Goal: Use online tool/utility: Utilize a website feature to perform a specific function

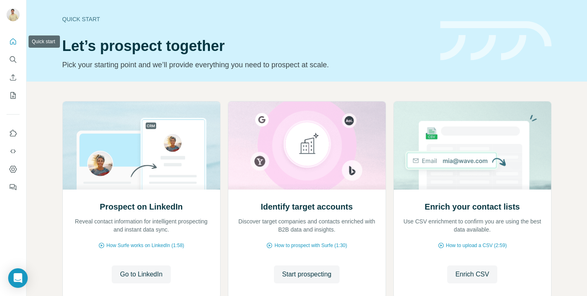
click at [15, 43] on icon "Quick start" at bounding box center [13, 42] width 8 height 8
click at [322, 271] on span "Start prospecting" at bounding box center [306, 275] width 49 height 10
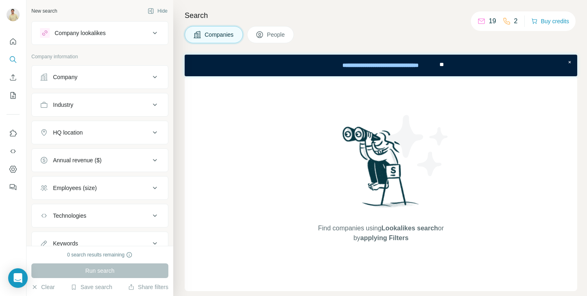
click at [98, 131] on div "HQ location" at bounding box center [95, 133] width 110 height 8
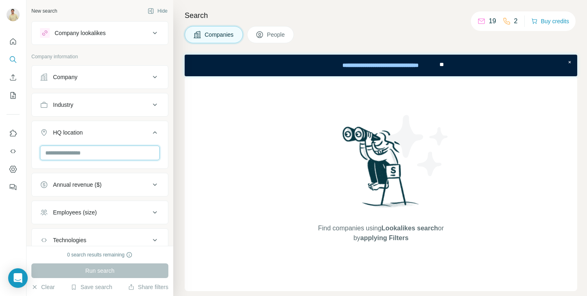
click at [80, 152] on input "text" at bounding box center [100, 153] width 120 height 15
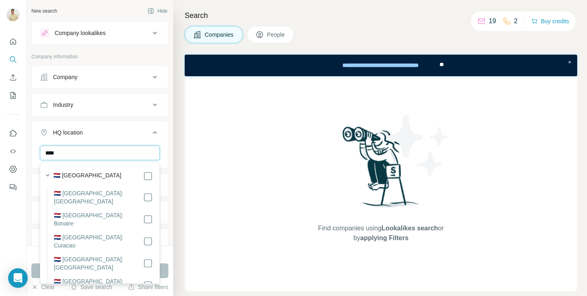
type input "****"
click at [116, 173] on div "🇳🇱 [GEOGRAPHIC_DATA]" at bounding box center [103, 176] width 100 height 10
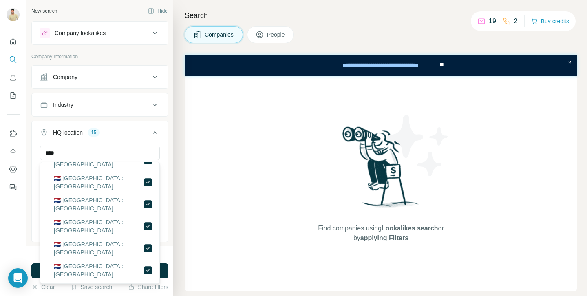
click at [166, 167] on div "**** [GEOGRAPHIC_DATA] Flevoland [GEOGRAPHIC_DATA] [GEOGRAPHIC_DATA] [GEOGRAPHI…" at bounding box center [100, 193] width 136 height 95
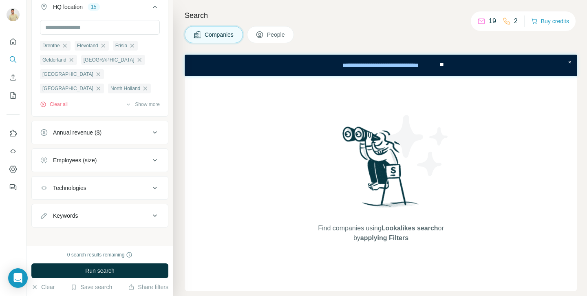
scroll to position [130, 0]
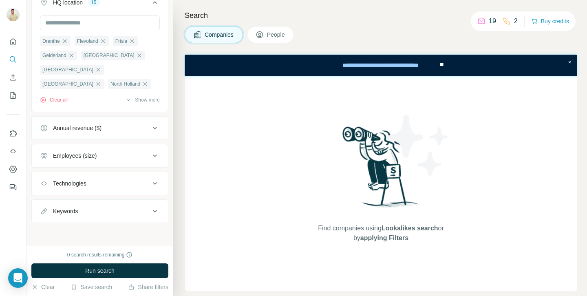
click at [127, 150] on button "Employees (size)" at bounding box center [100, 156] width 136 height 20
click at [72, 205] on li "11-50" at bounding box center [100, 204] width 120 height 10
click at [49, 199] on icon at bounding box center [45, 204] width 10 height 10
click at [62, 217] on span "51-200" at bounding box center [60, 219] width 21 height 8
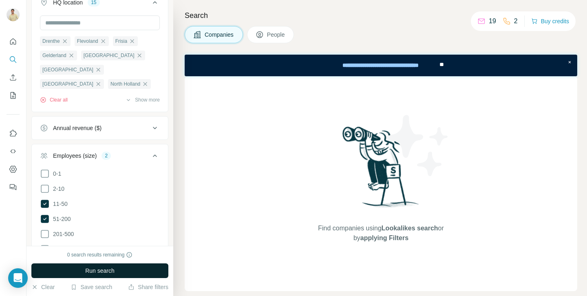
click at [92, 274] on span "Run search" at bounding box center [99, 271] width 29 height 8
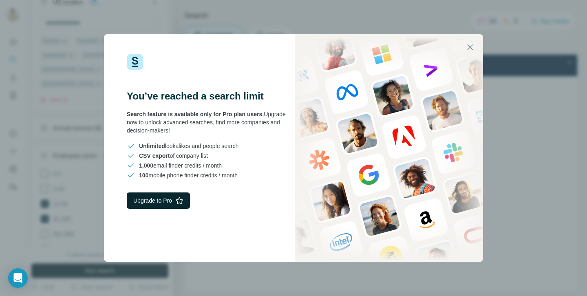
click at [157, 197] on button "Upgrade to Pro" at bounding box center [158, 201] width 63 height 16
click at [469, 45] on icon "button" at bounding box center [471, 47] width 6 height 6
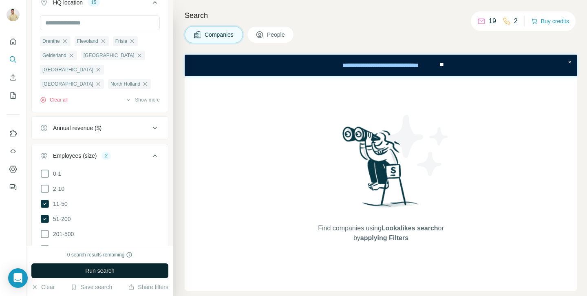
scroll to position [185, 0]
